Goal: Information Seeking & Learning: Understand process/instructions

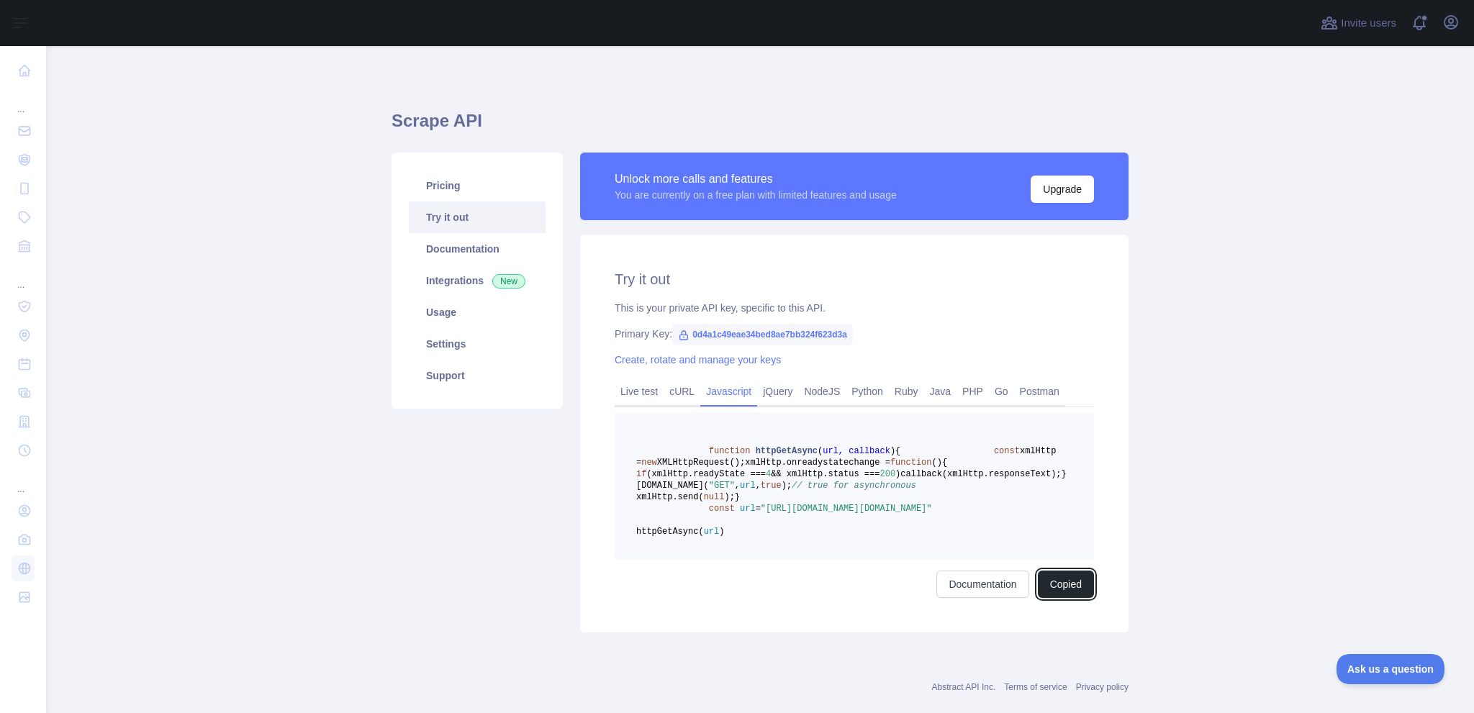
scroll to position [95, 0]
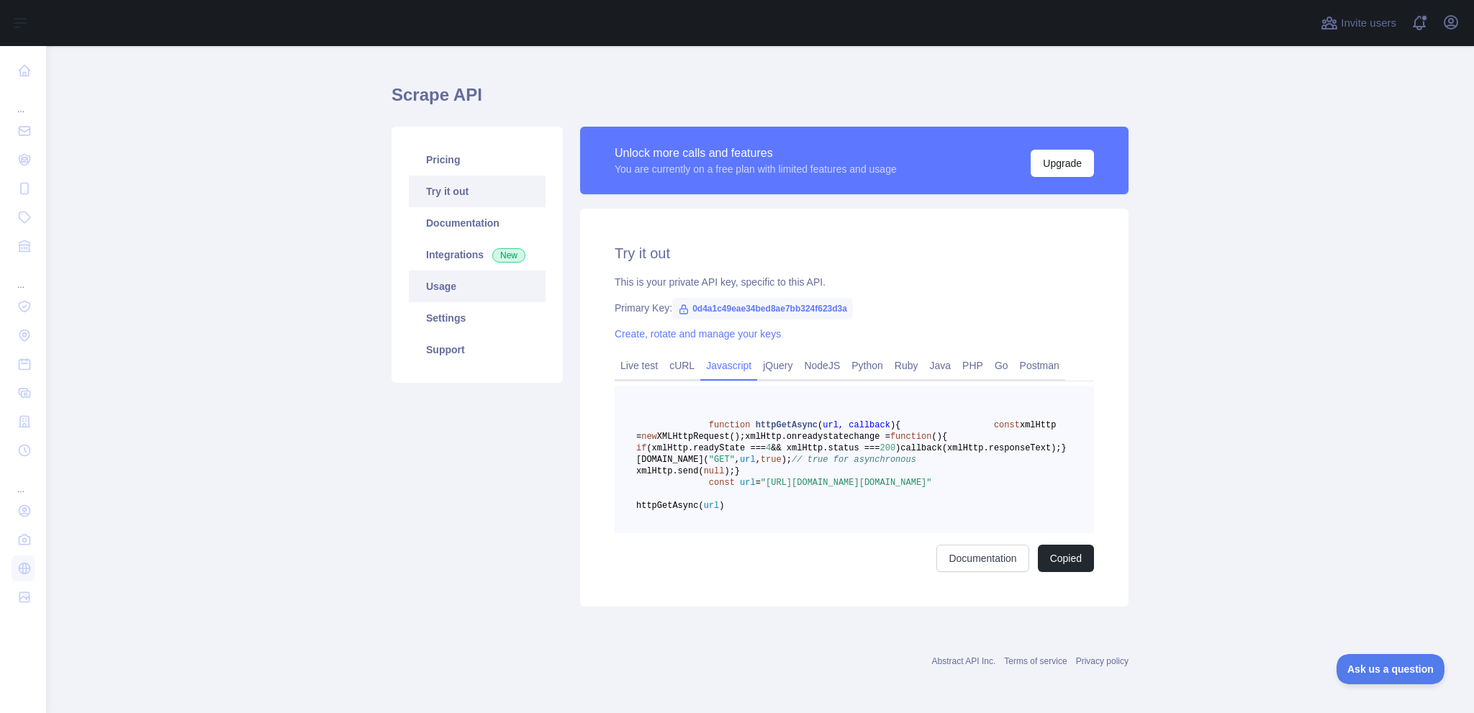
click at [425, 271] on link "Usage" at bounding box center [477, 287] width 137 height 32
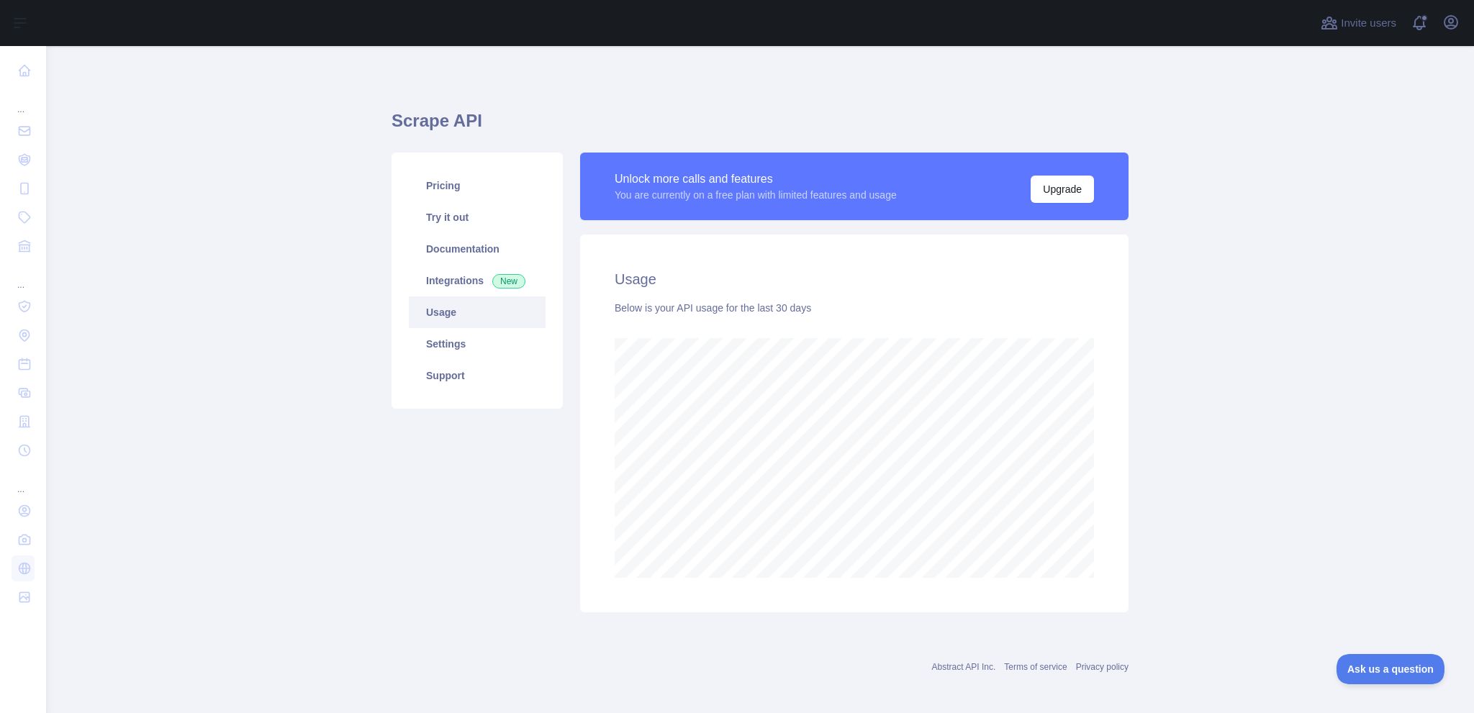
scroll to position [667, 1417]
click at [447, 212] on link "Try it out" at bounding box center [477, 218] width 137 height 32
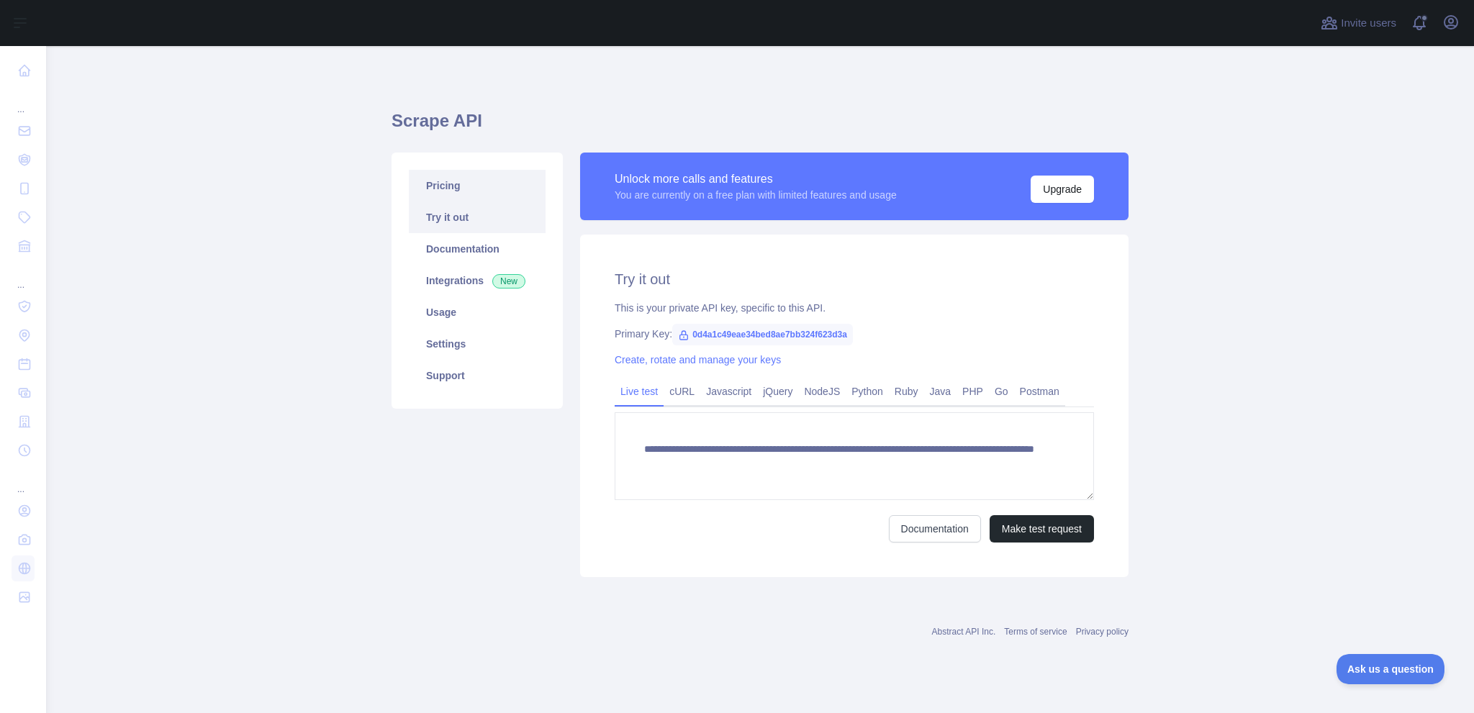
click at [464, 198] on link "Pricing" at bounding box center [477, 186] width 137 height 32
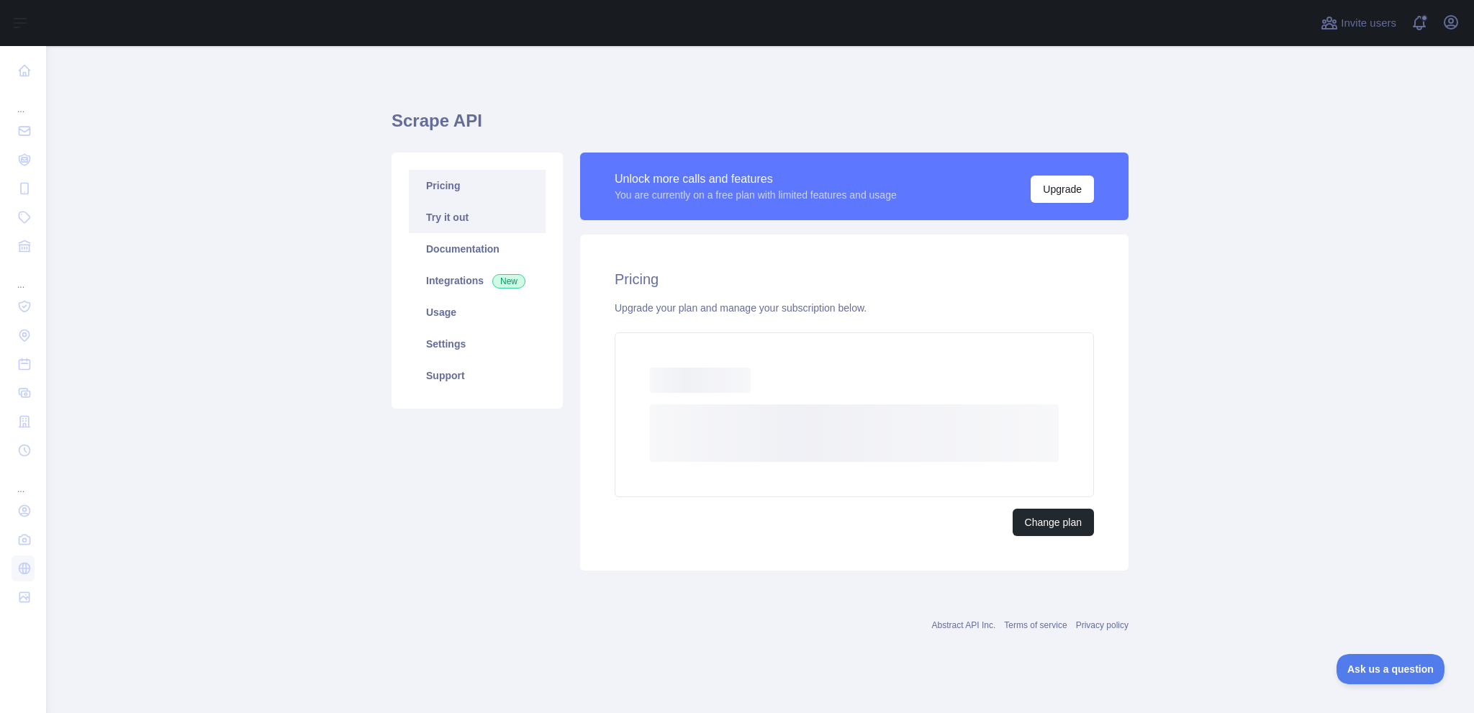
click at [470, 224] on link "Try it out" at bounding box center [477, 218] width 137 height 32
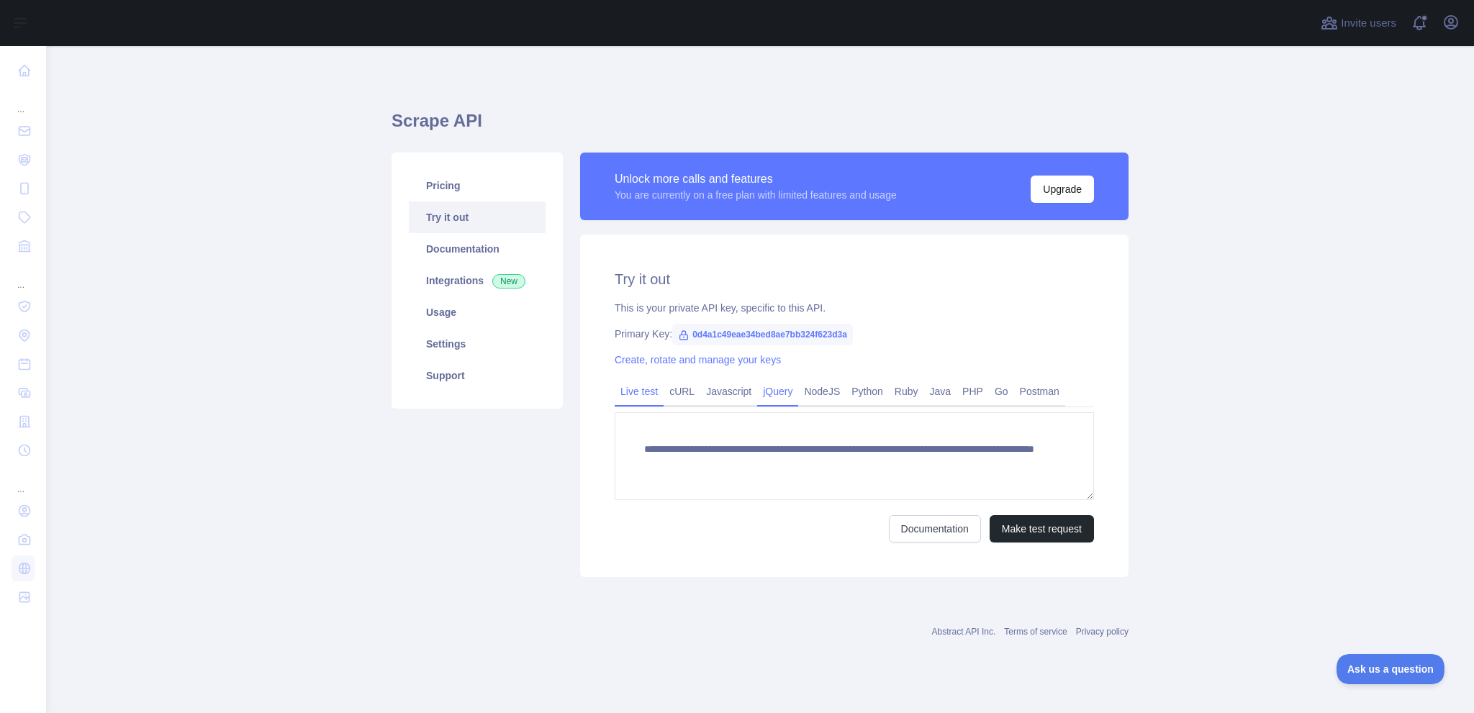
click at [769, 394] on link "jQuery" at bounding box center [777, 391] width 41 height 23
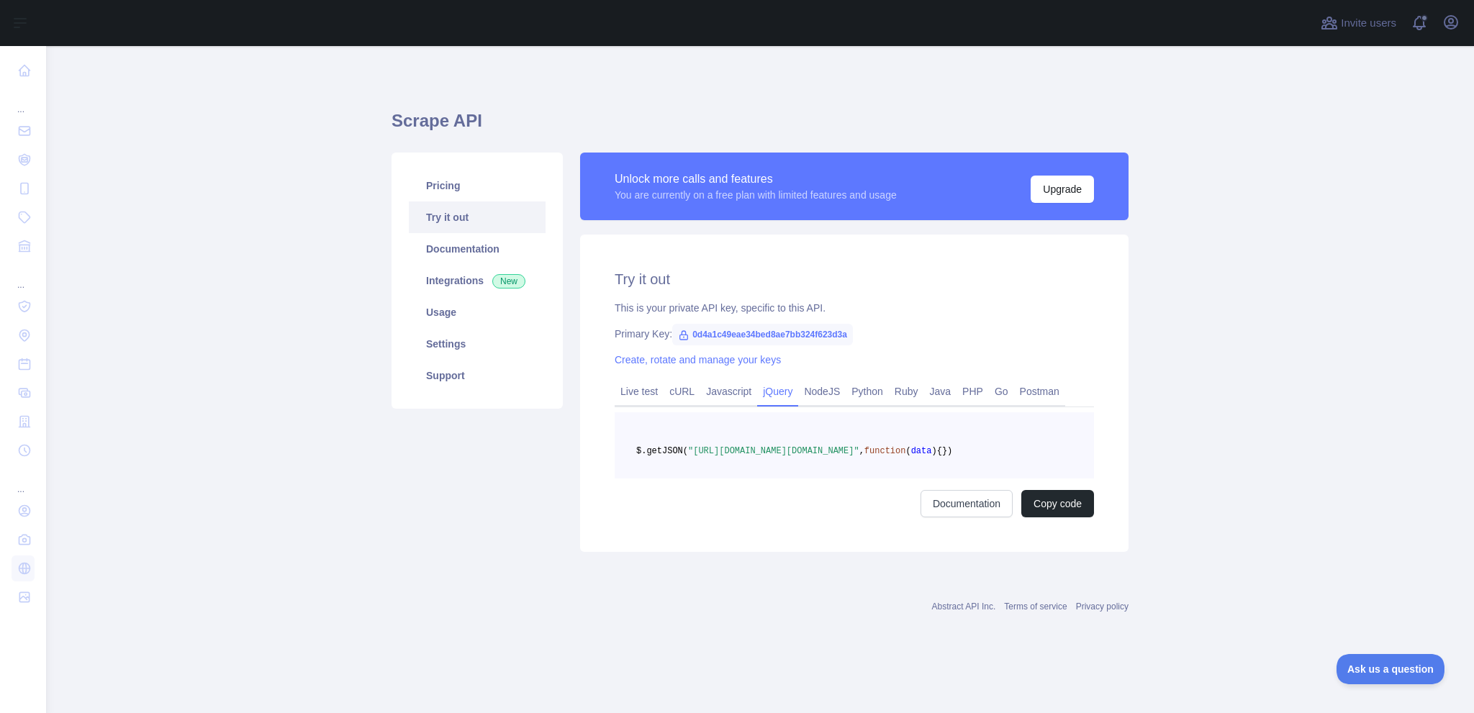
drag, startPoint x: 916, startPoint y: 471, endPoint x: 747, endPoint y: 446, distance: 170.4
click at [747, 446] on pre "$.getJSON( "[URL][DOMAIN_NAME][DOMAIN_NAME]" , function ( data ) { })" at bounding box center [854, 445] width 479 height 66
click at [688, 456] on span ""[URL][DOMAIN_NAME][DOMAIN_NAME]"" at bounding box center [773, 451] width 171 height 10
click at [652, 396] on link "Live test" at bounding box center [639, 391] width 49 height 23
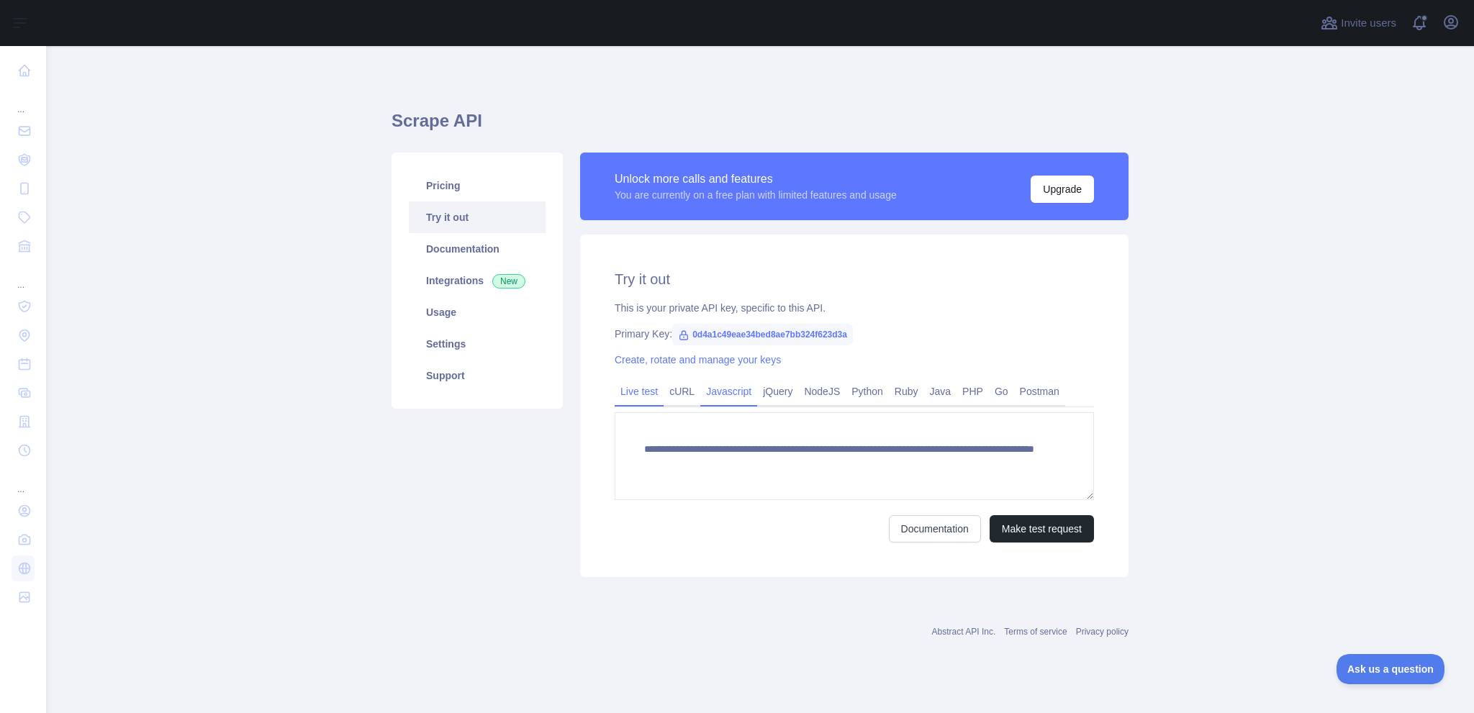
click at [721, 394] on link "Javascript" at bounding box center [728, 391] width 57 height 23
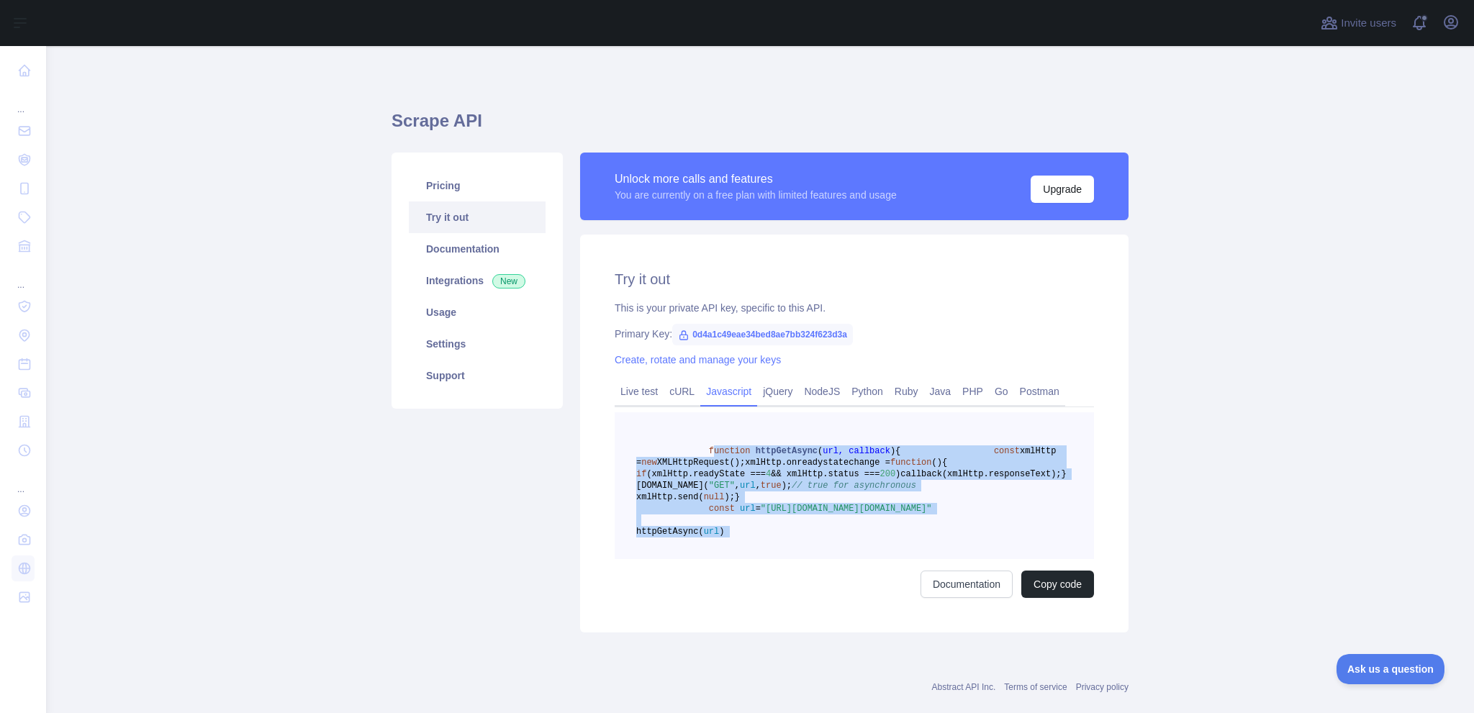
drag, startPoint x: 700, startPoint y: 451, endPoint x: 777, endPoint y: 634, distance: 198.4
click at [777, 598] on div "function httpGetAsync ( url, callback ) { const xmlHttp = new XMLHttpRequest();…" at bounding box center [854, 505] width 479 height 186
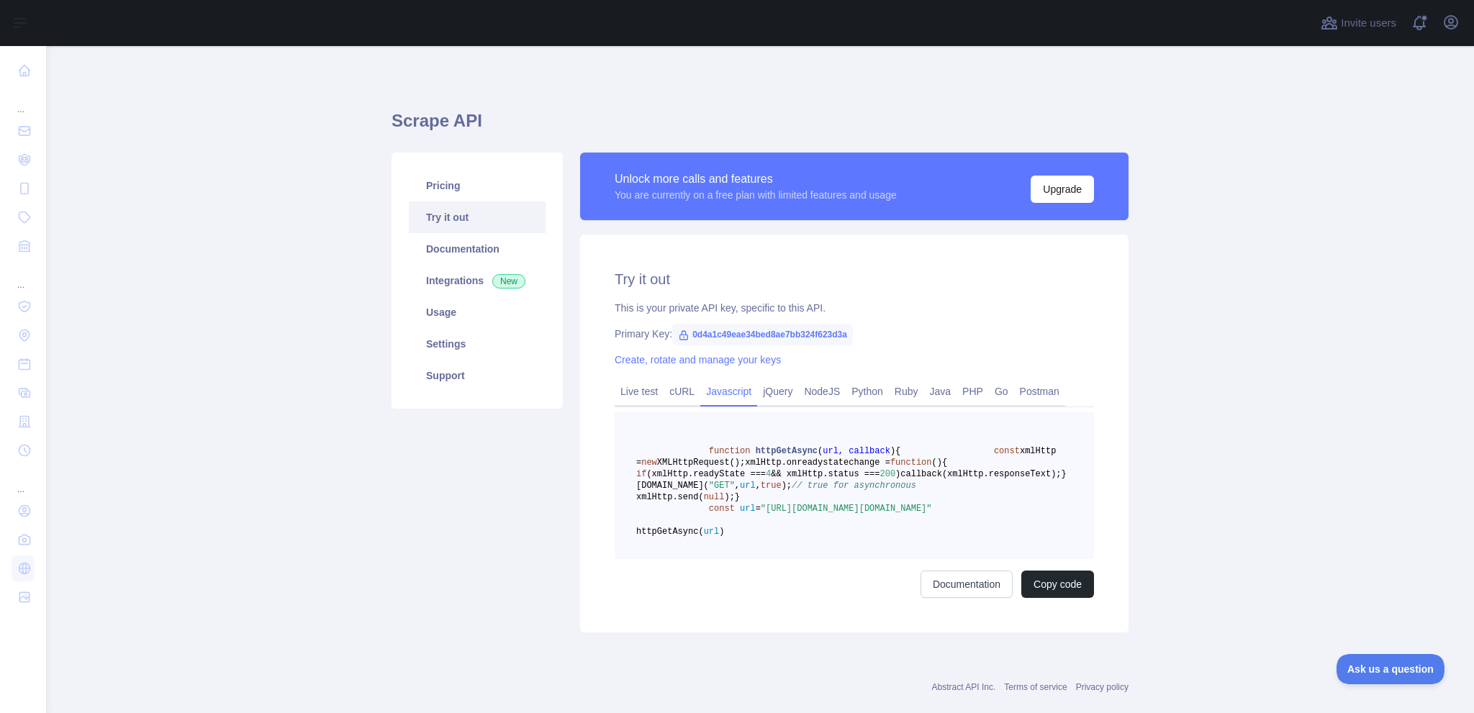
drag, startPoint x: 752, startPoint y: 535, endPoint x: 681, endPoint y: 451, distance: 109.8
click at [674, 454] on span at bounding box center [672, 451] width 73 height 10
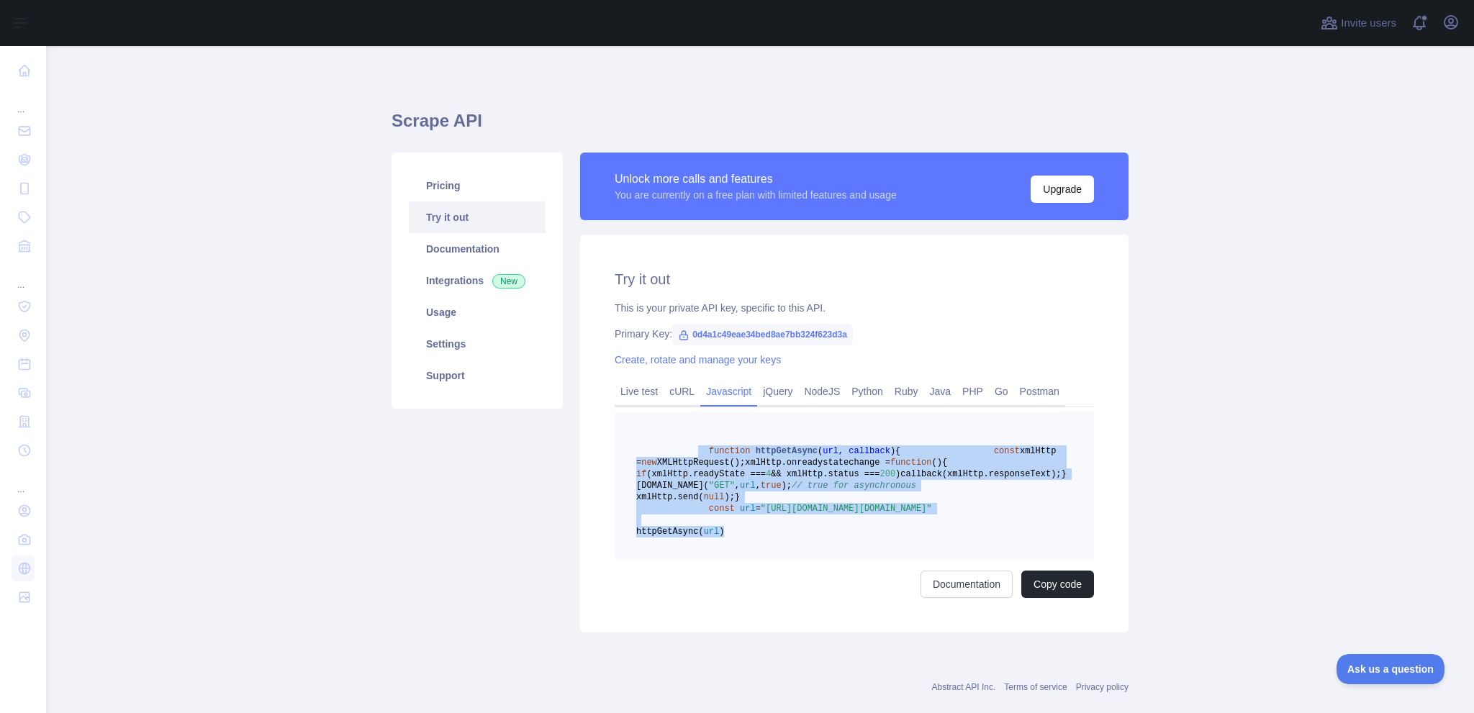
drag, startPoint x: 686, startPoint y: 446, endPoint x: 787, endPoint y: 618, distance: 199.7
click at [787, 559] on pre "function httpGetAsync ( url, callback ) { const xmlHttp = new XMLHttpRequest();…" at bounding box center [854, 485] width 479 height 147
copy code "function httpGetAsync ( url, callback ) { const xmlHttp = new XMLHttpRequest();…"
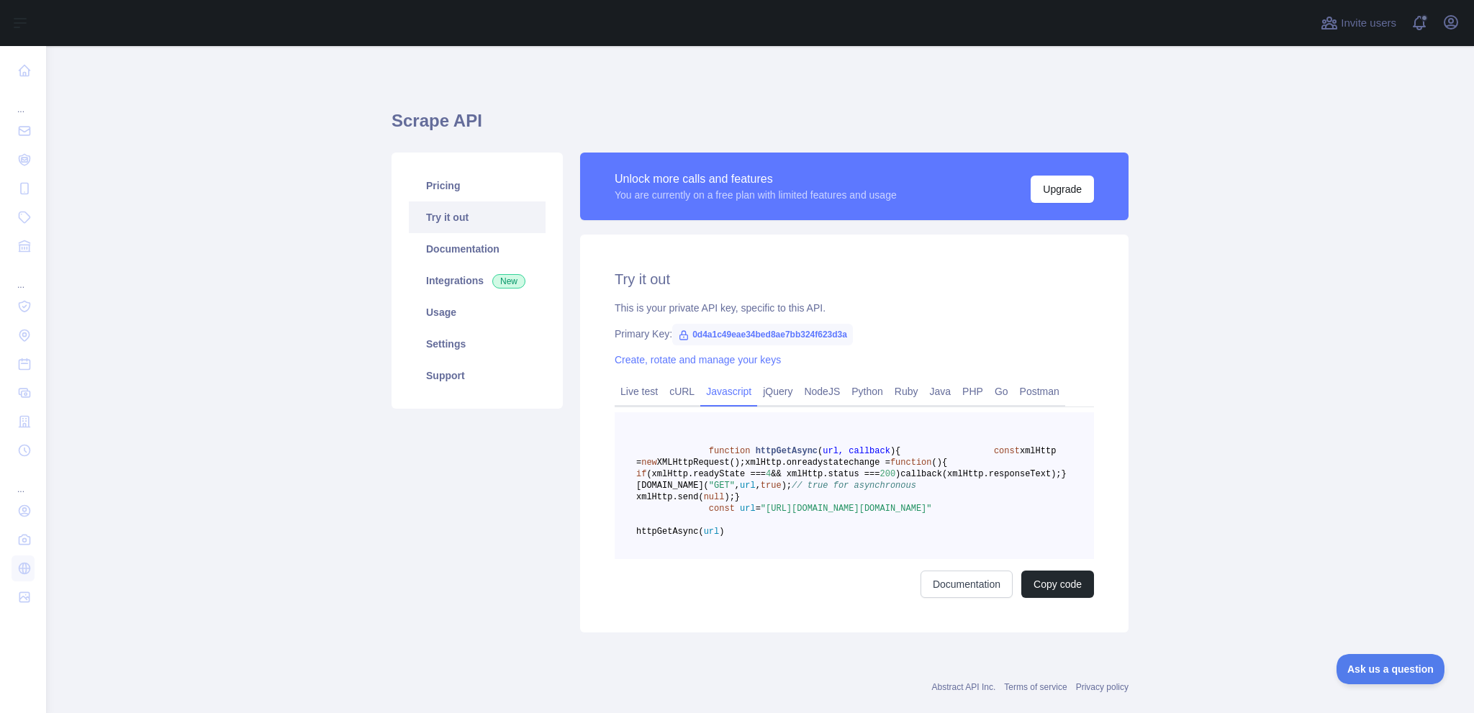
click at [207, 407] on main "Scrape API Pricing Try it out Documentation Integrations New Usage Settings Sup…" at bounding box center [760, 379] width 1428 height 667
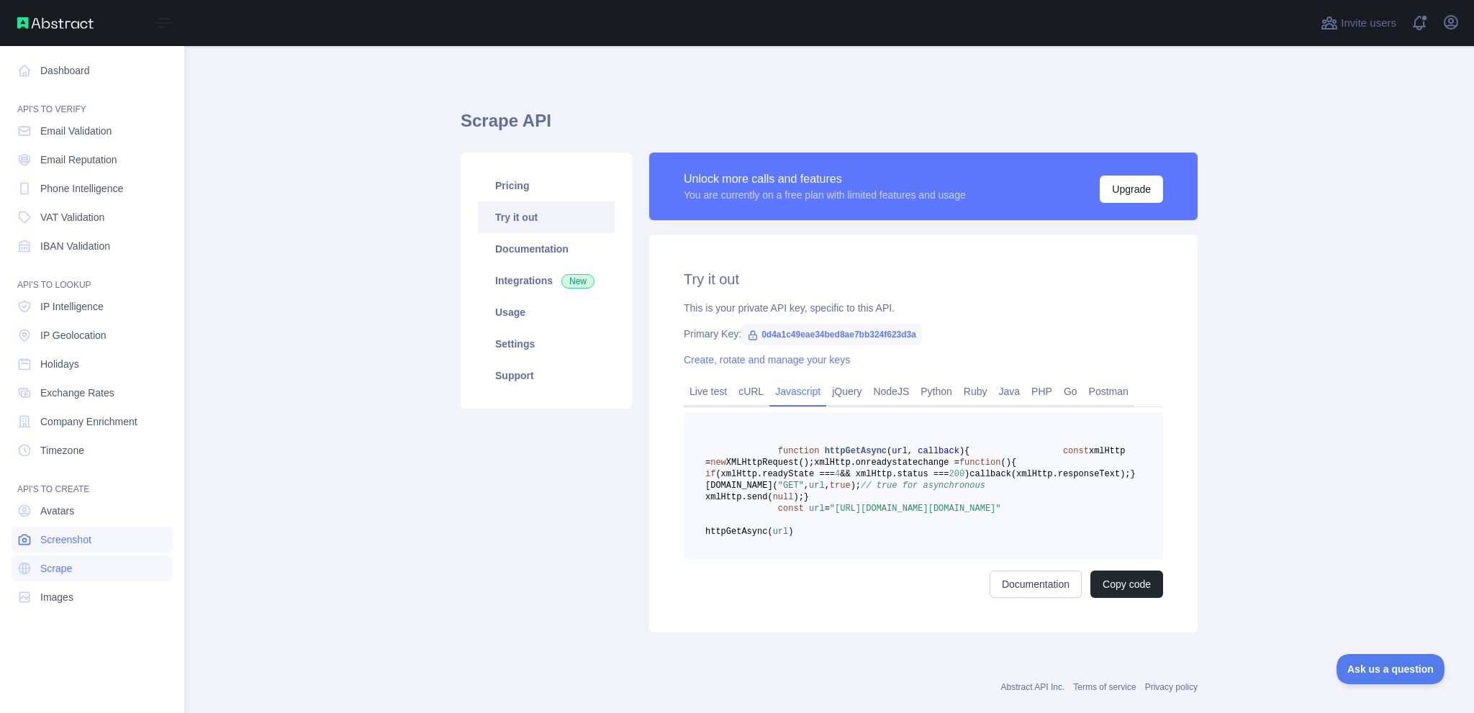
click at [99, 545] on link "Screenshot" at bounding box center [92, 540] width 161 height 26
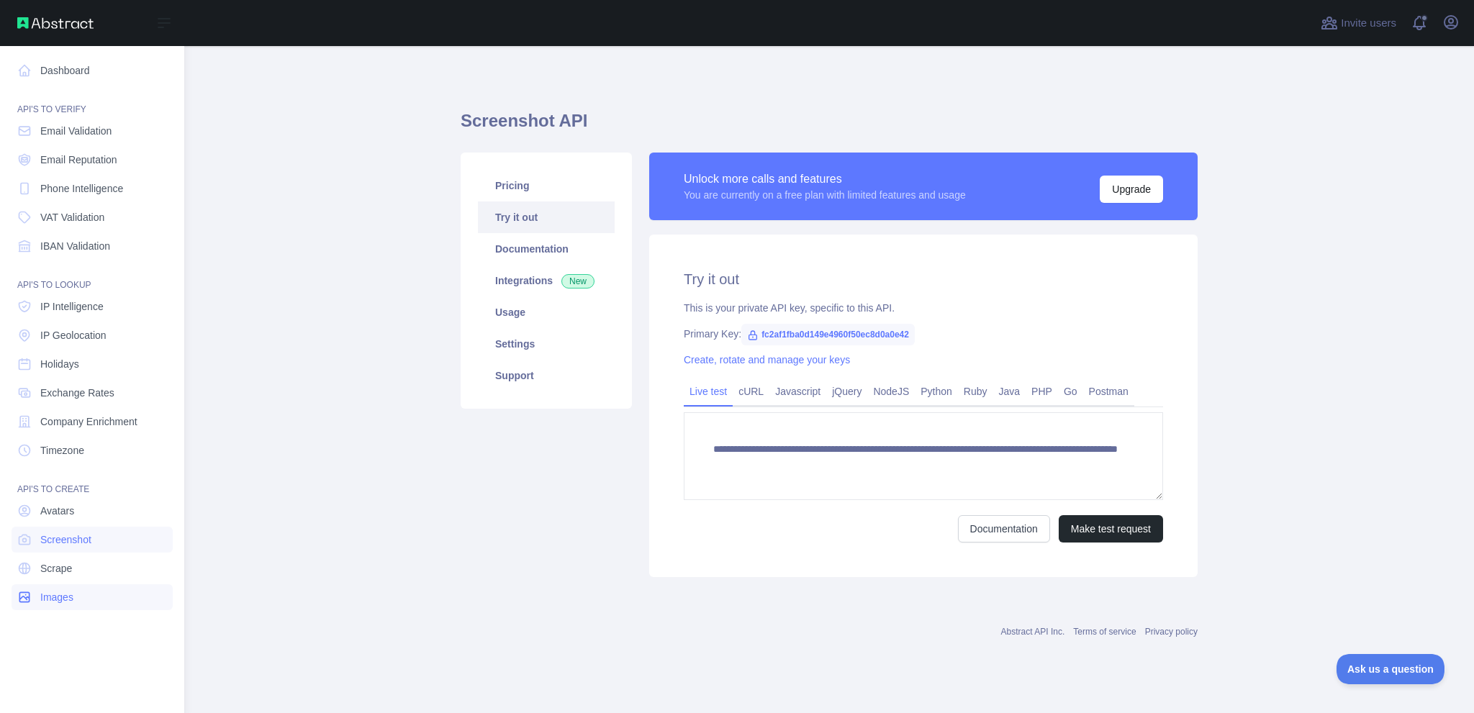
click at [55, 599] on span "Images" at bounding box center [56, 597] width 33 height 14
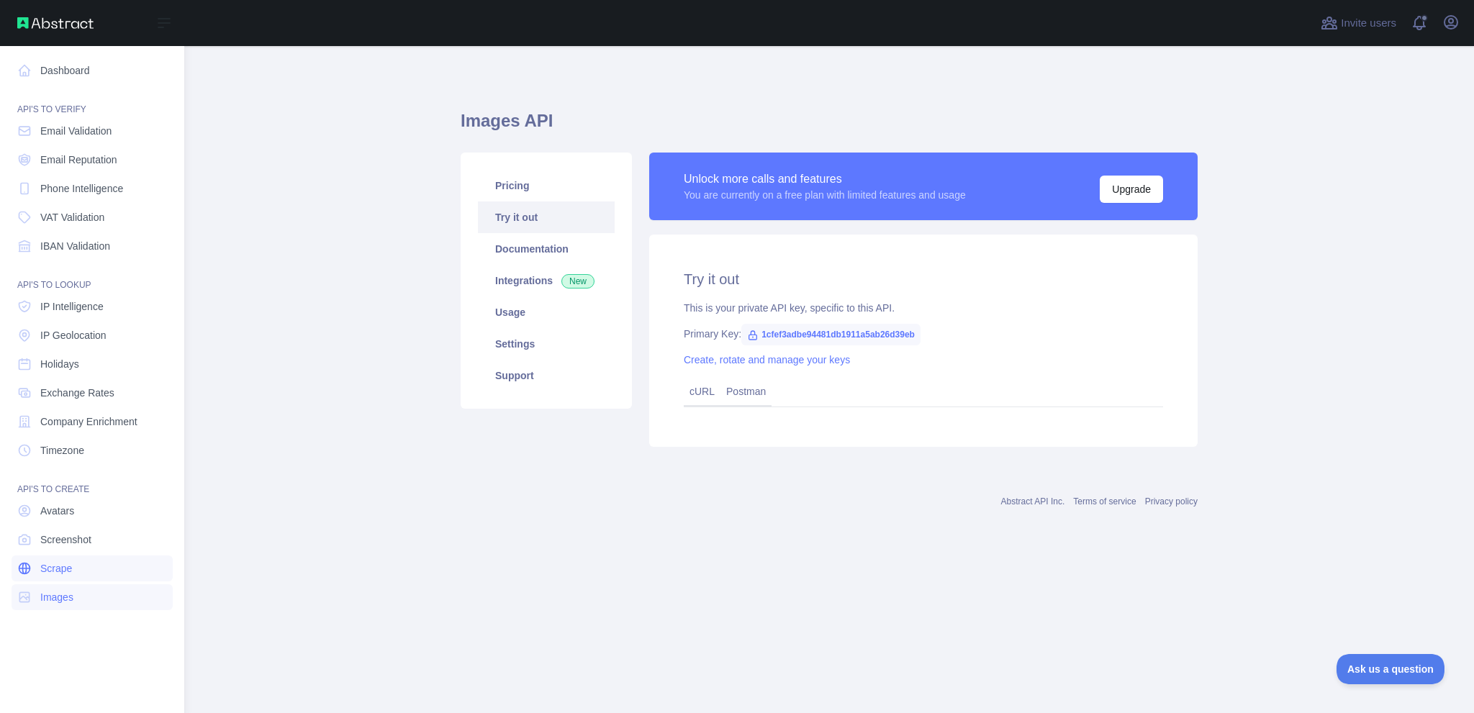
click at [55, 579] on link "Scrape" at bounding box center [92, 569] width 161 height 26
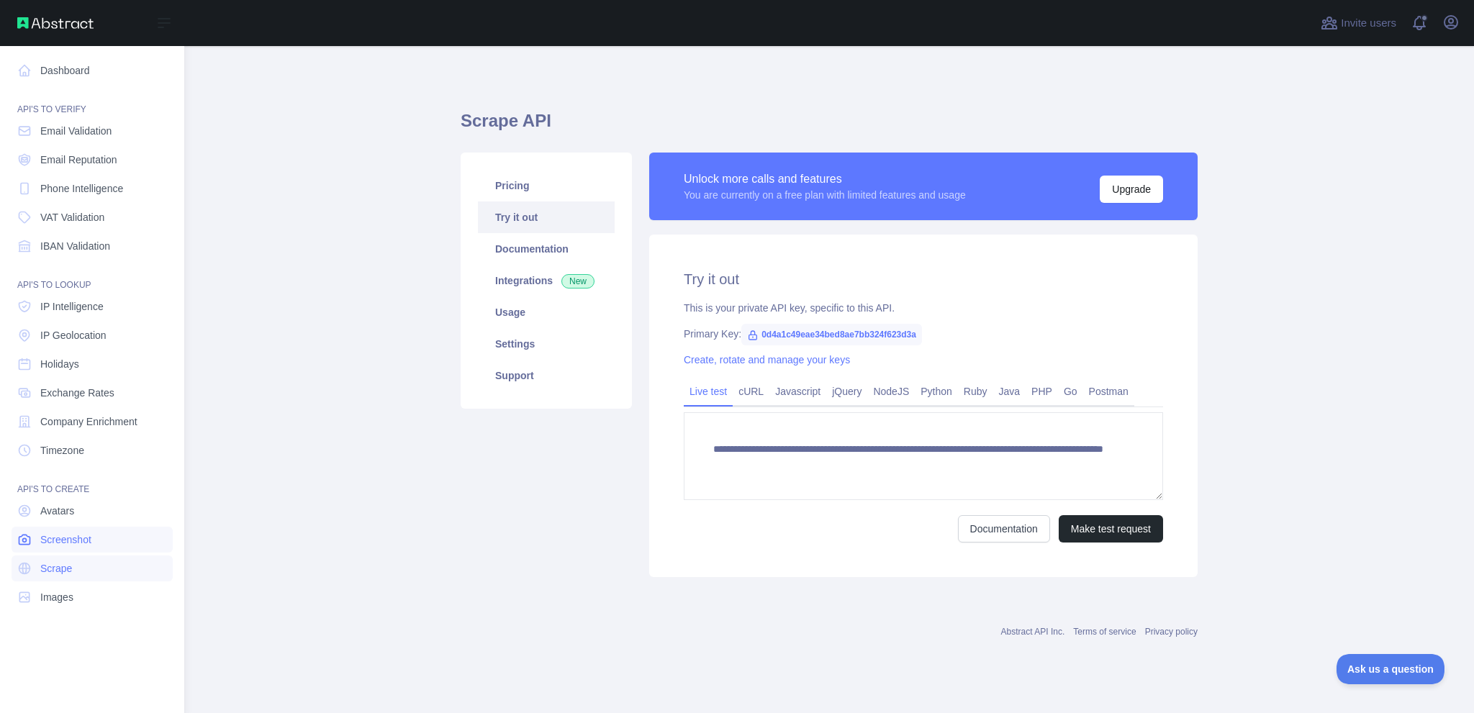
click at [54, 550] on link "Screenshot" at bounding box center [92, 540] width 161 height 26
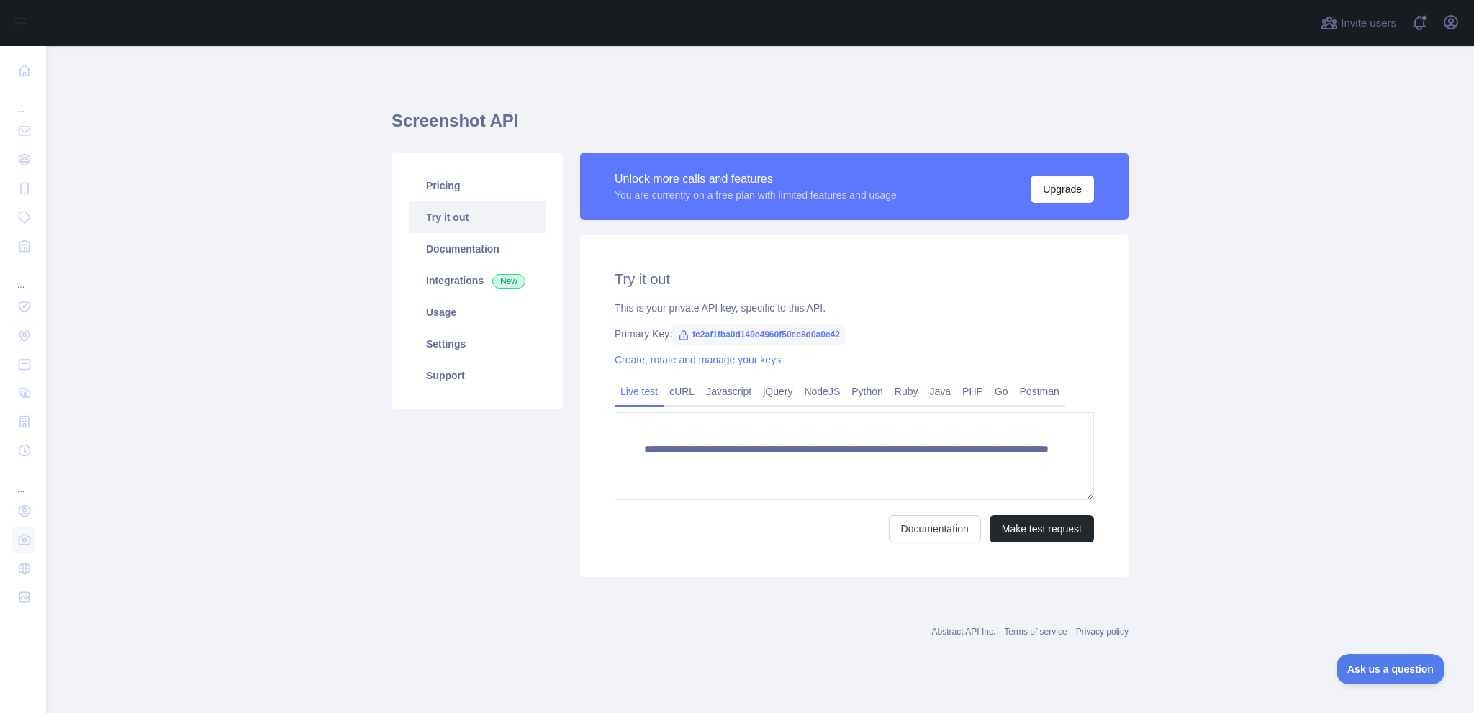
click at [659, 327] on div "Primary Key: fc2af1fba0d149e4960f50ec8d0a0e42" at bounding box center [854, 334] width 479 height 14
click at [659, 311] on div "This is your private API key, specific to this API." at bounding box center [854, 308] width 479 height 14
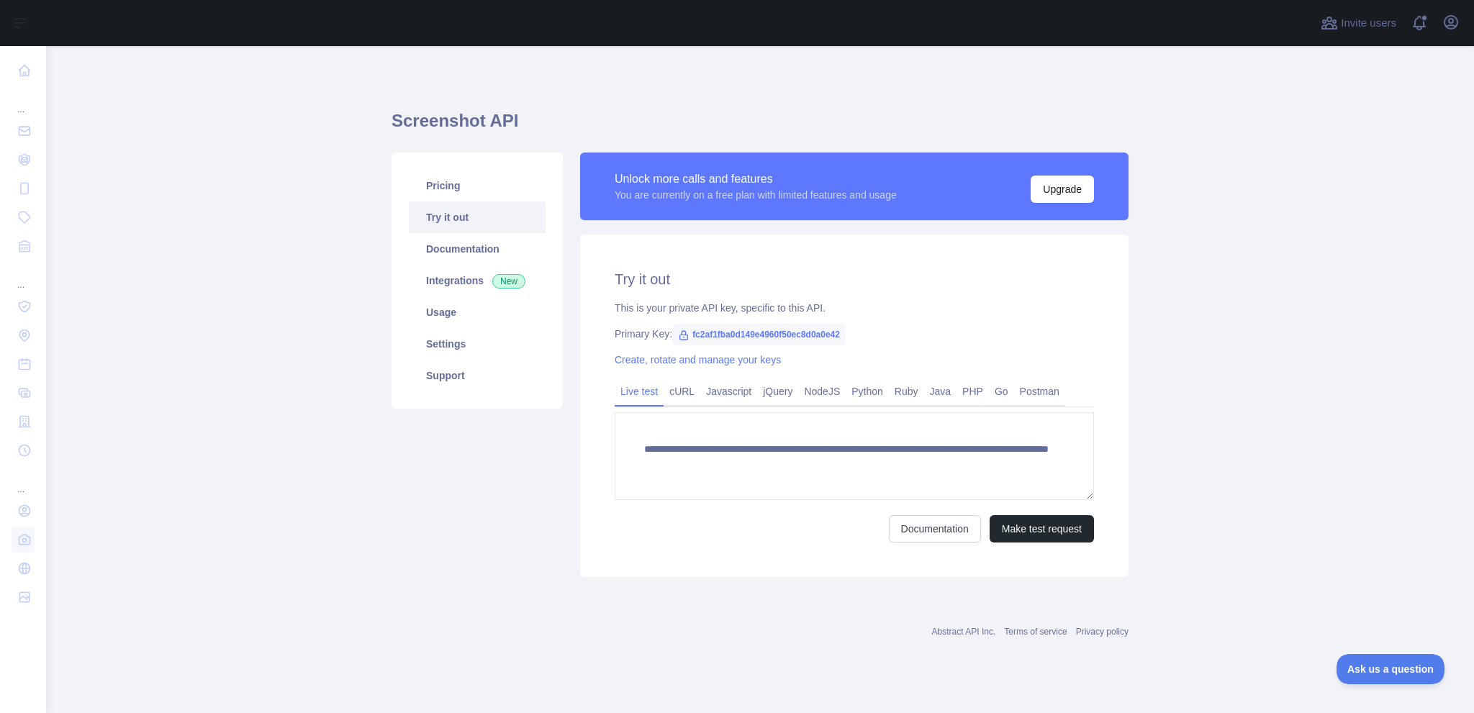
click at [651, 323] on div "**********" at bounding box center [854, 406] width 548 height 343
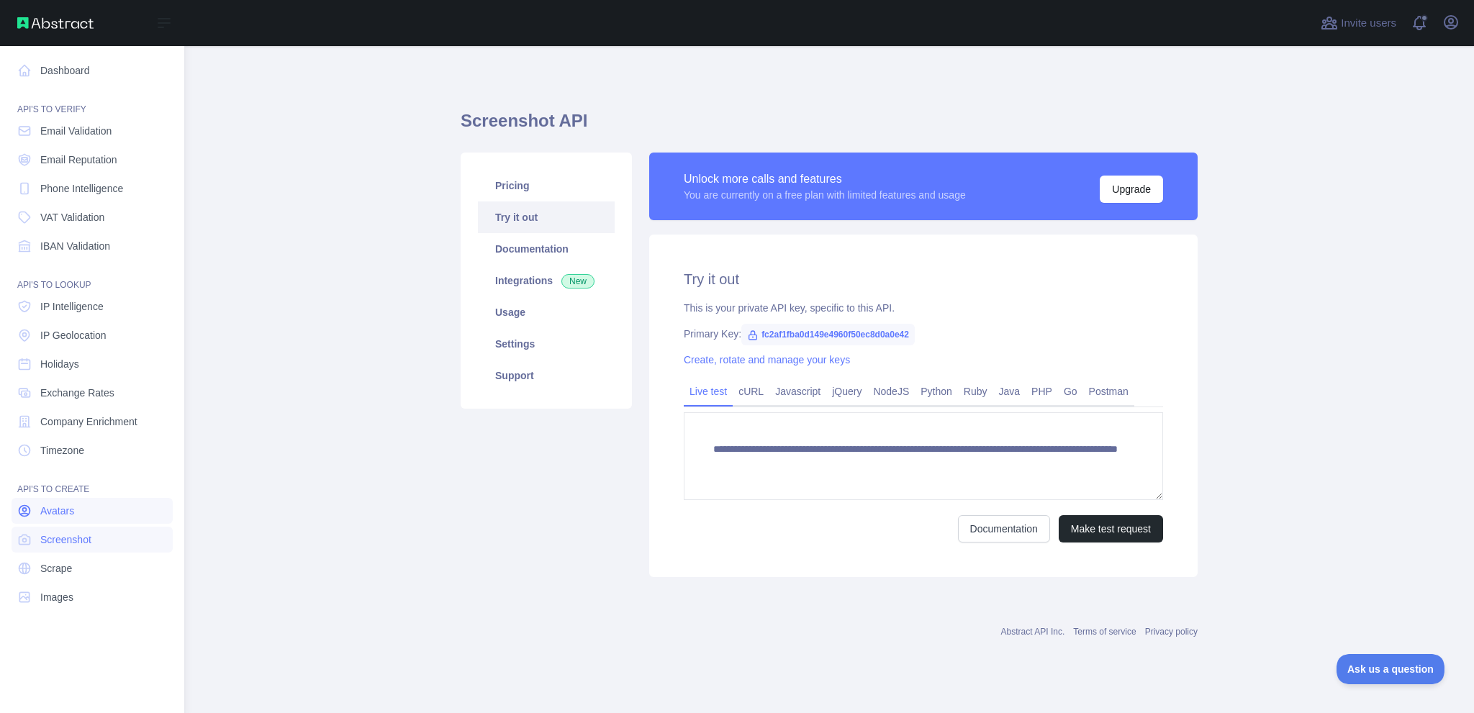
click at [66, 512] on span "Avatars" at bounding box center [57, 511] width 34 height 14
click at [68, 568] on span "Scrape" at bounding box center [56, 568] width 32 height 14
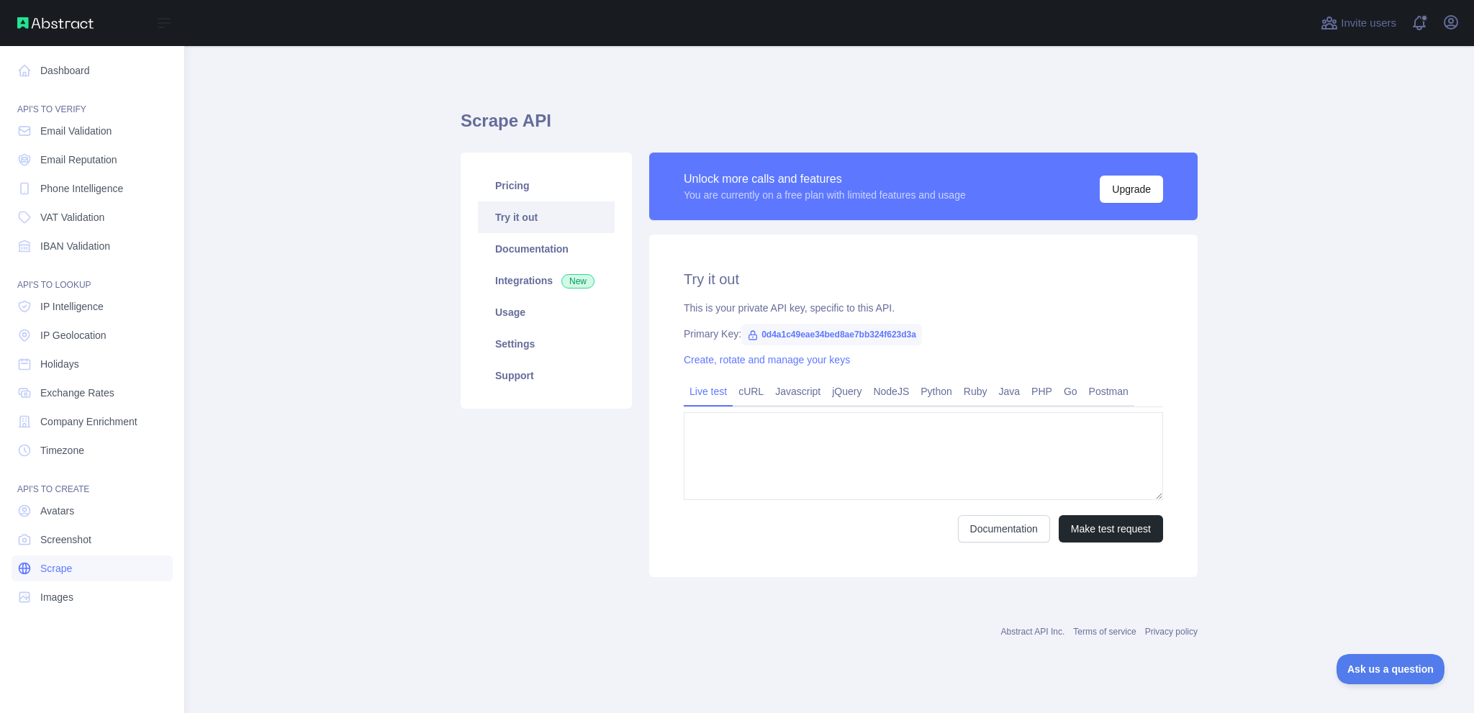
type textarea "**********"
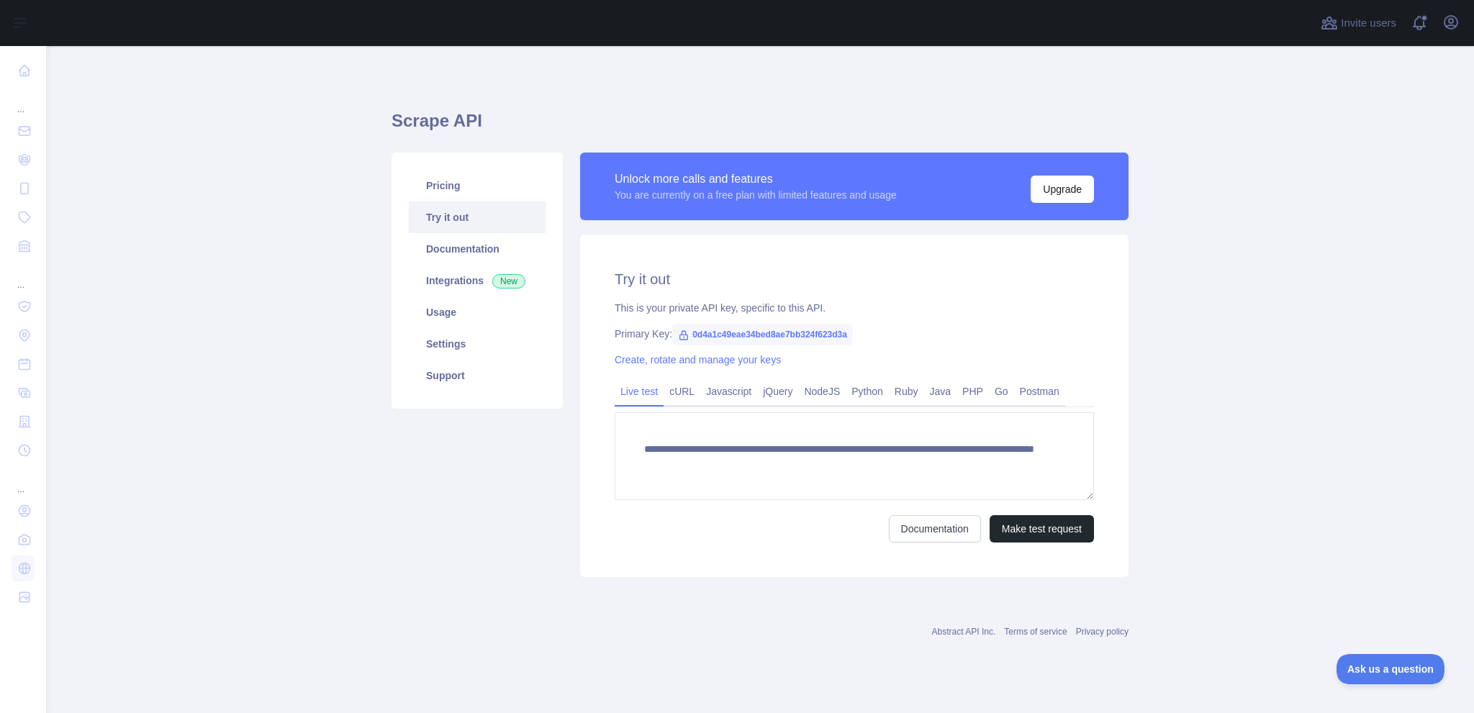
click at [715, 328] on span "0d4a1c49eae34bed8ae7bb324f623d3a" at bounding box center [762, 335] width 181 height 22
click at [719, 339] on span "0d4a1c49eae34bed8ae7bb324f623d3a" at bounding box center [762, 335] width 181 height 22
click at [724, 336] on span "0d4a1c49eae34bed8ae7bb324f623d3a" at bounding box center [762, 335] width 181 height 22
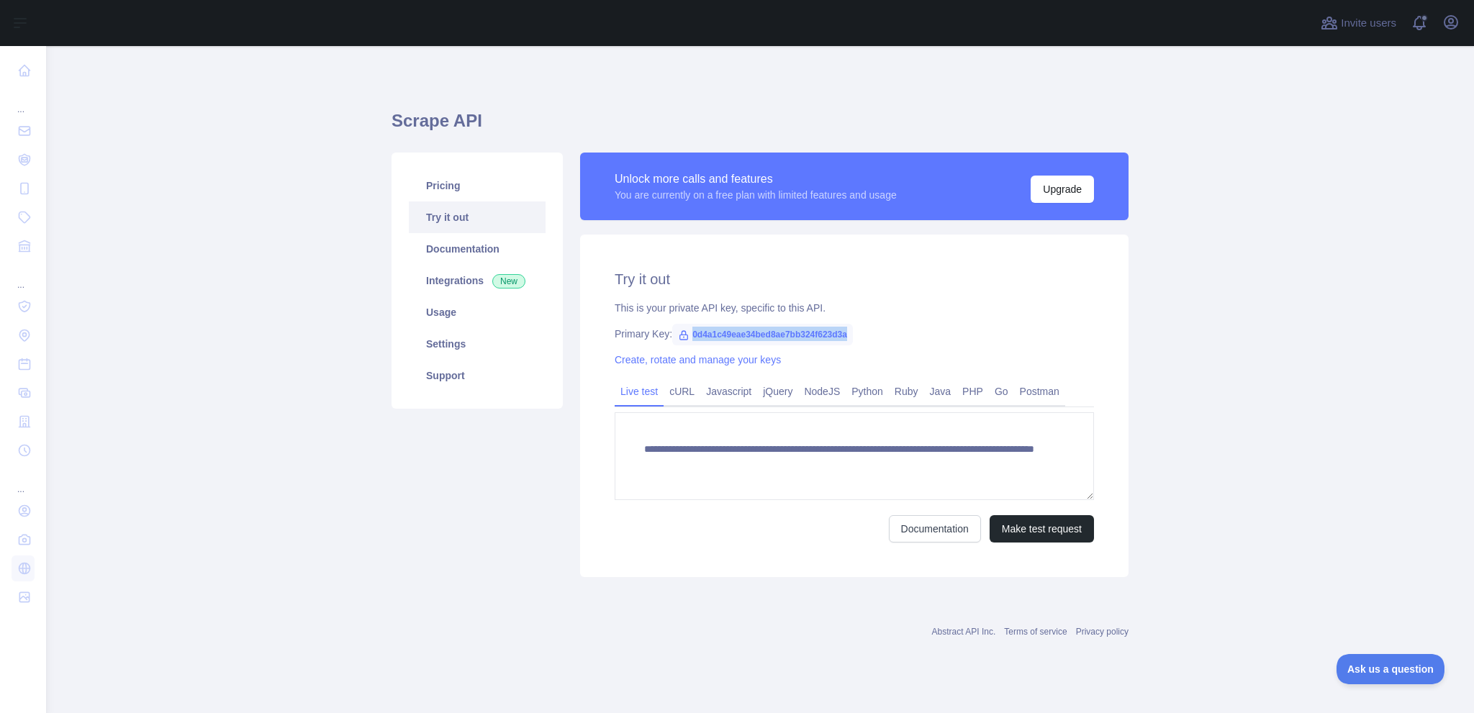
click at [724, 336] on span "0d4a1c49eae34bed8ae7bb324f623d3a" at bounding box center [762, 335] width 181 height 22
copy span "0d4a1c49eae34bed8ae7bb324f623d3a"
